Goal: Transaction & Acquisition: Obtain resource

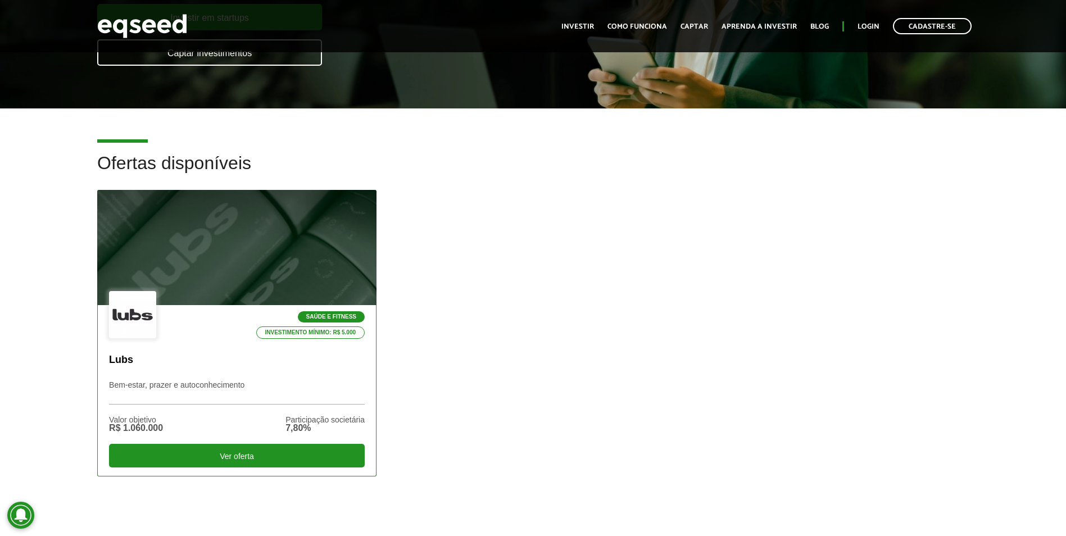
scroll to position [225, 0]
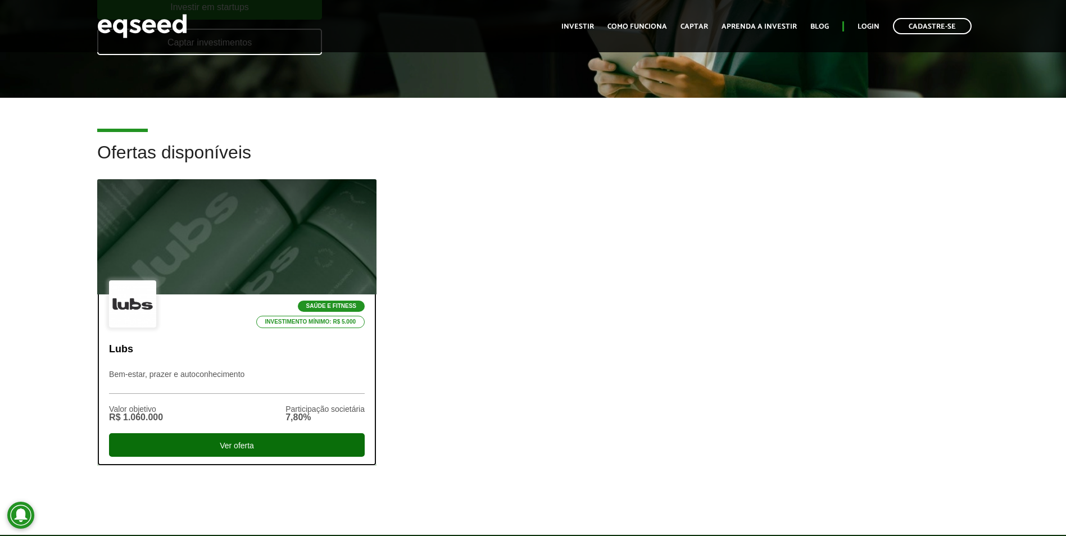
click at [275, 447] on div "Ver oferta" at bounding box center [237, 445] width 256 height 24
